Goal: Transaction & Acquisition: Purchase product/service

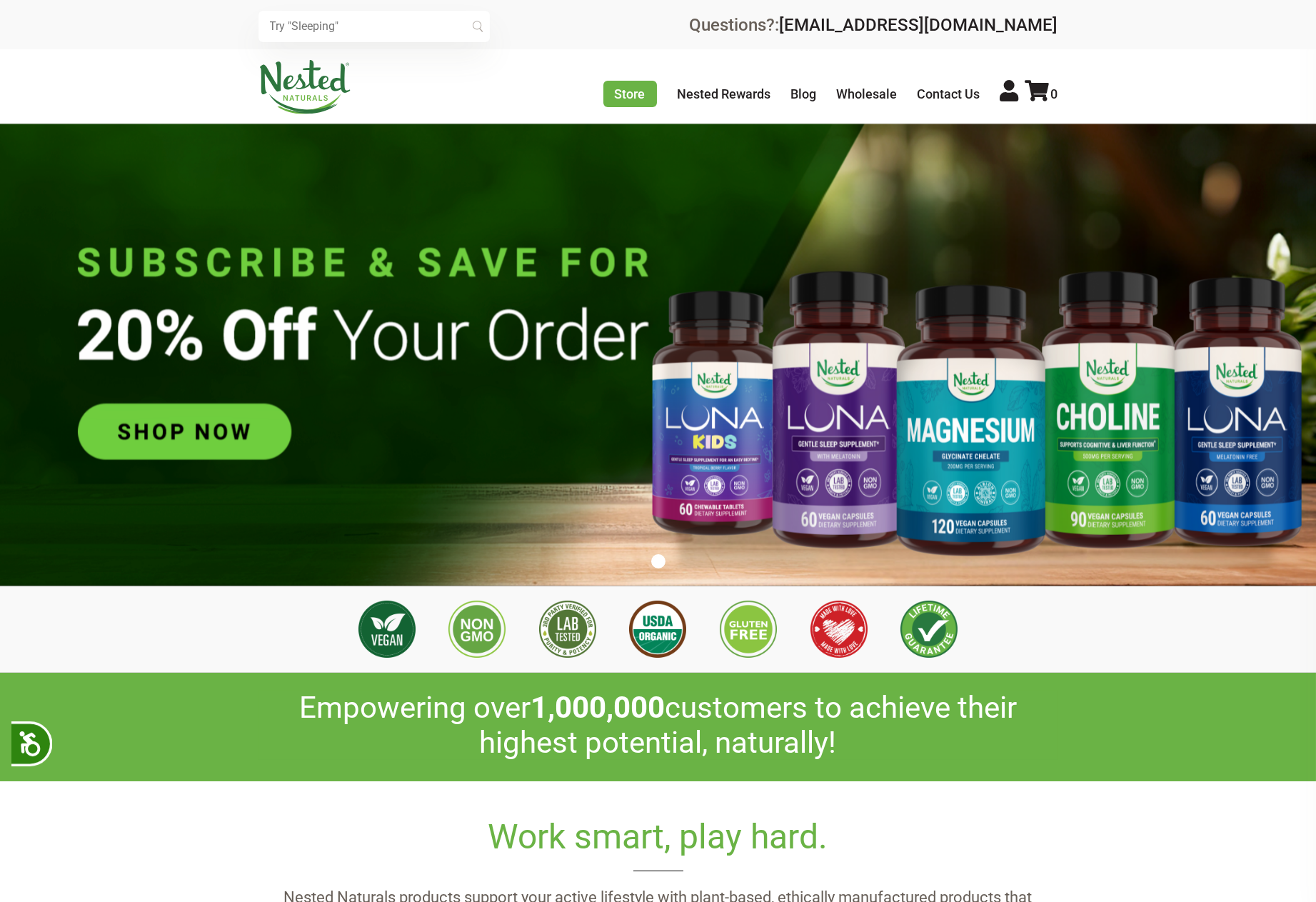
click at [404, 24] on input "text" at bounding box center [374, 26] width 231 height 31
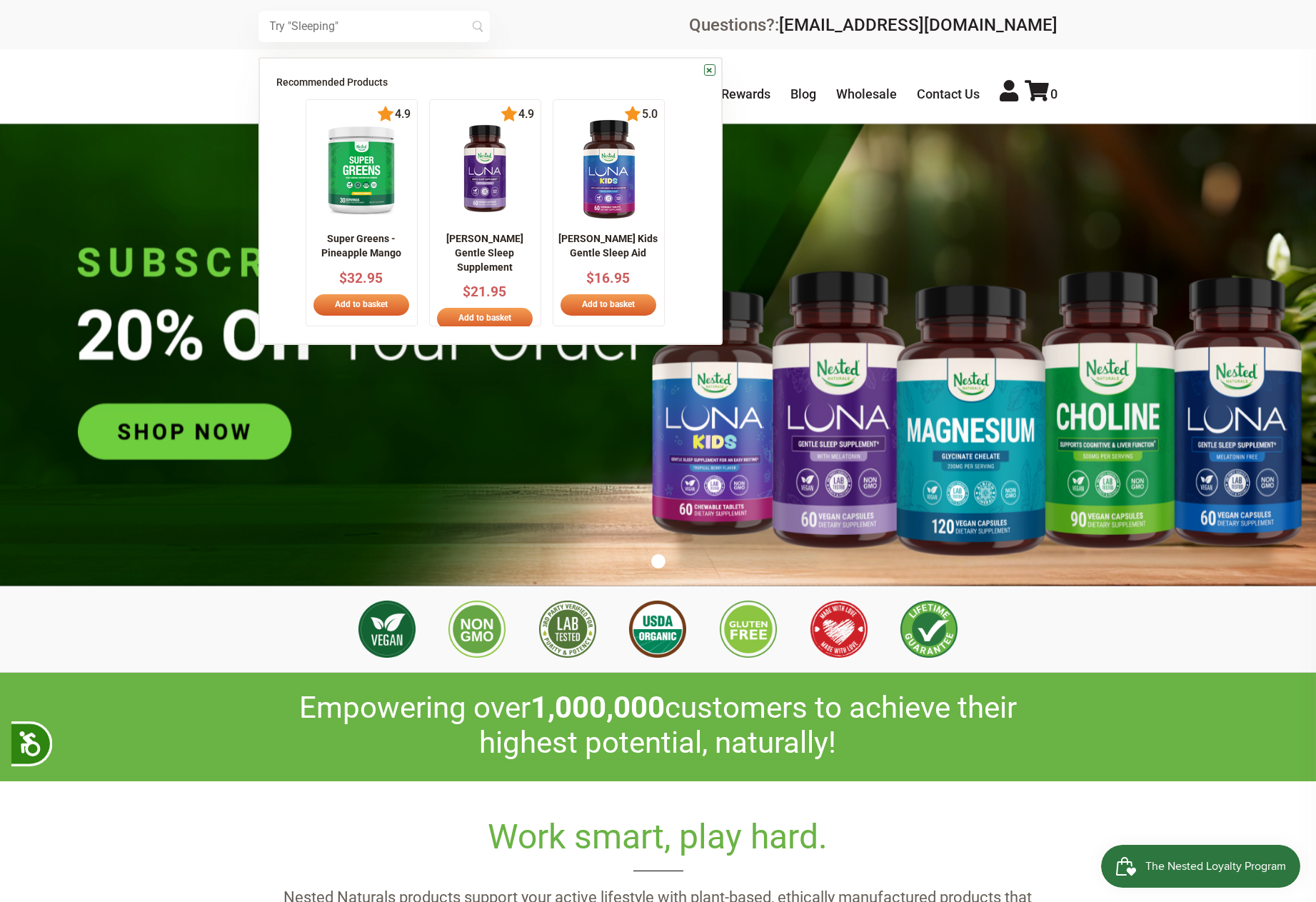
click at [338, 21] on input "text" at bounding box center [374, 26] width 231 height 31
type input "mag"
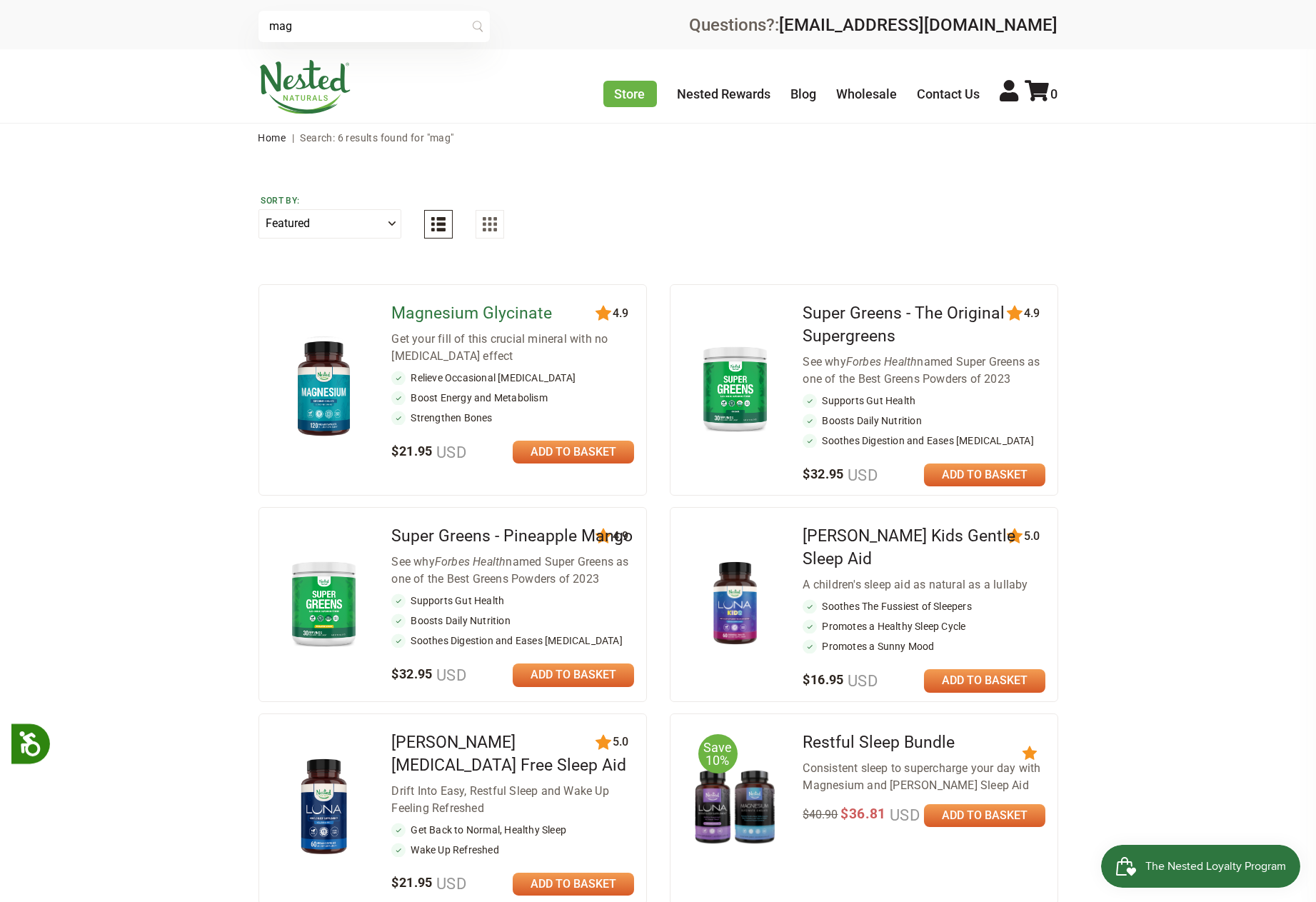
click at [440, 308] on link "Magnesium Glycinate" at bounding box center [471, 313] width 161 height 19
